Goal: Navigation & Orientation: Understand site structure

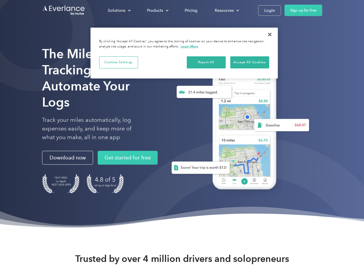
click at [119, 10] on div "Solutions" at bounding box center [117, 10] width 18 height 7
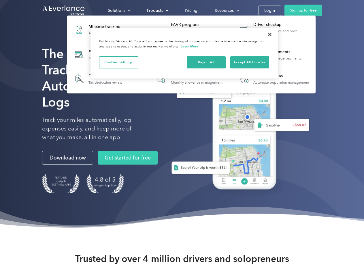
click at [157, 10] on div "Products" at bounding box center [155, 10] width 16 height 7
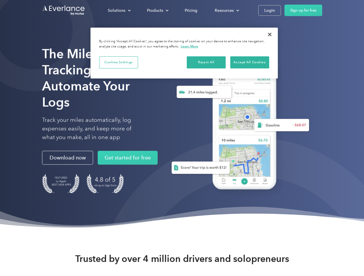
click at [226, 10] on div "Resources" at bounding box center [223, 10] width 19 height 7
click at [118, 62] on button "Cookies Settings" at bounding box center [118, 62] width 39 height 12
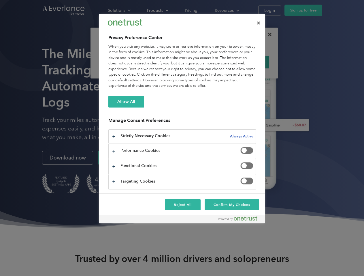
click at [206, 62] on div "When you visit any website, it may store or retrieve information on your browse…" at bounding box center [181, 66] width 147 height 45
click at [249, 62] on div "When you visit any website, it may store or retrieve information on your browse…" at bounding box center [181, 66] width 147 height 45
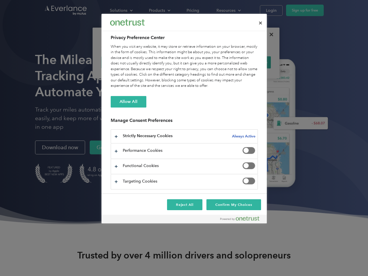
click at [269, 35] on div at bounding box center [184, 138] width 368 height 276
